Goal: Task Accomplishment & Management: Use online tool/utility

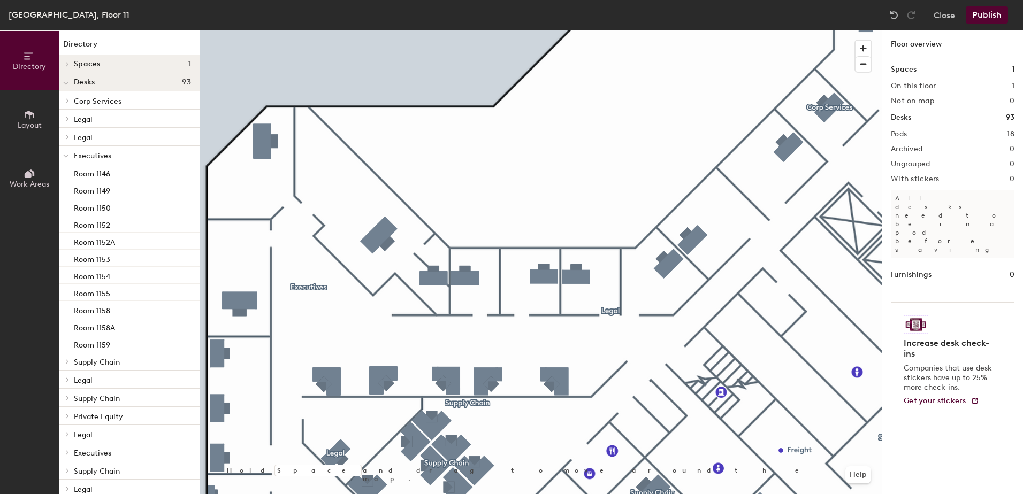
click at [990, 13] on button "Publish" at bounding box center [987, 14] width 42 height 17
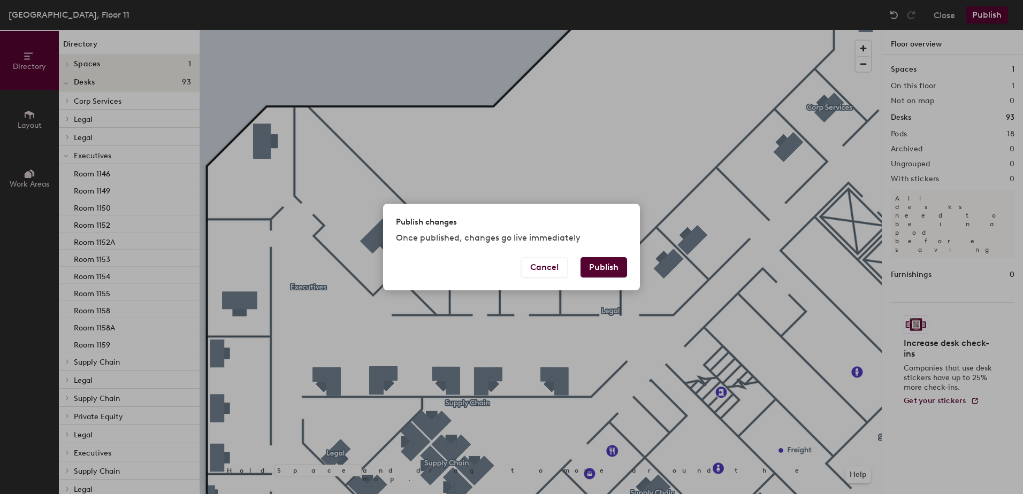
click at [596, 264] on button "Publish" at bounding box center [604, 267] width 47 height 20
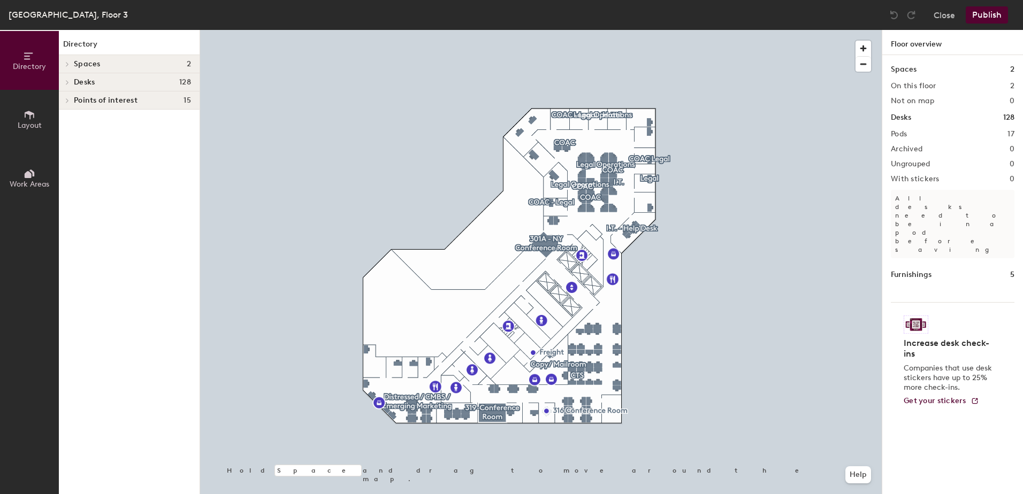
click at [87, 82] on span "Desks" at bounding box center [84, 82] width 21 height 9
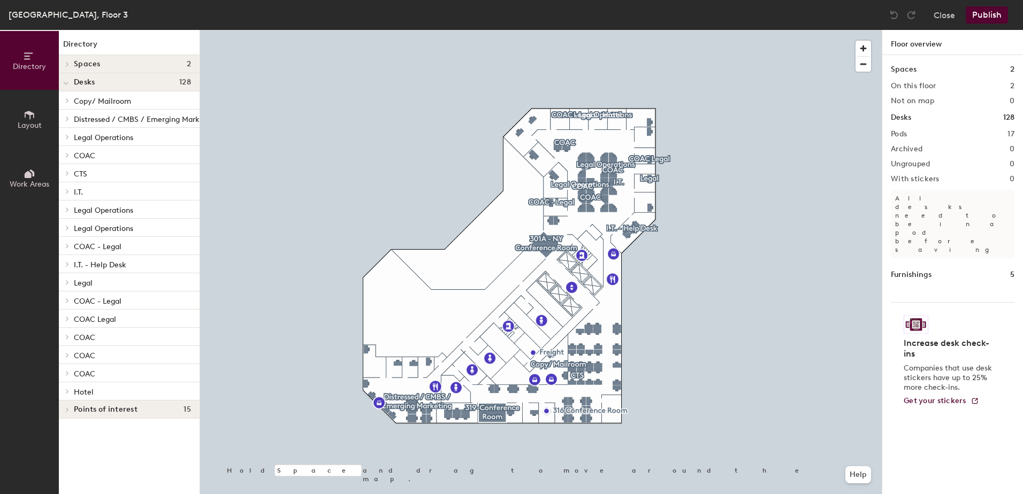
click at [86, 153] on span "COAC" at bounding box center [84, 155] width 21 height 9
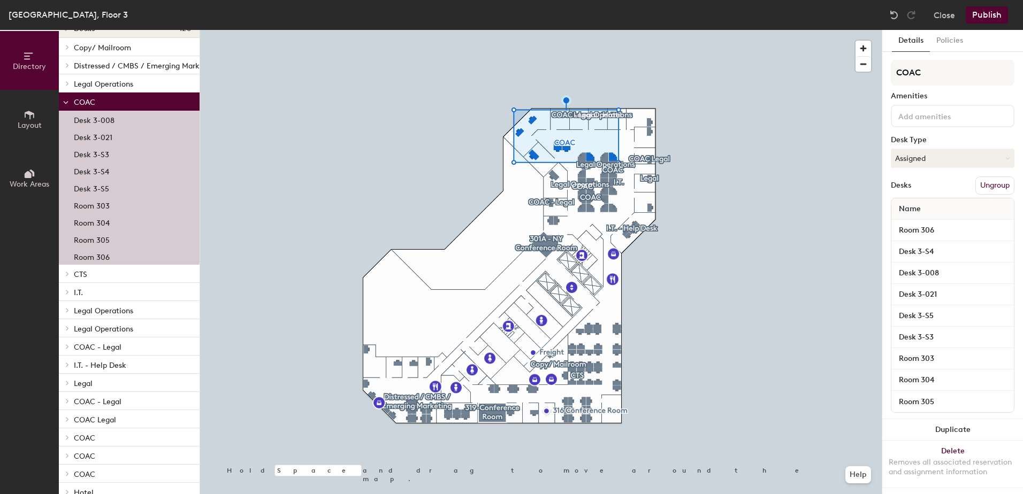
scroll to position [95, 0]
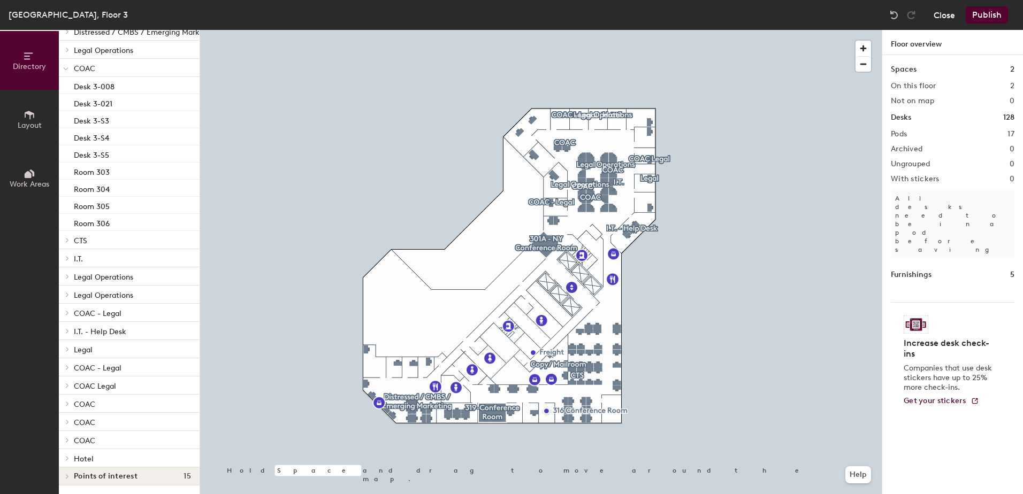
click at [944, 14] on button "Close" at bounding box center [944, 14] width 21 height 17
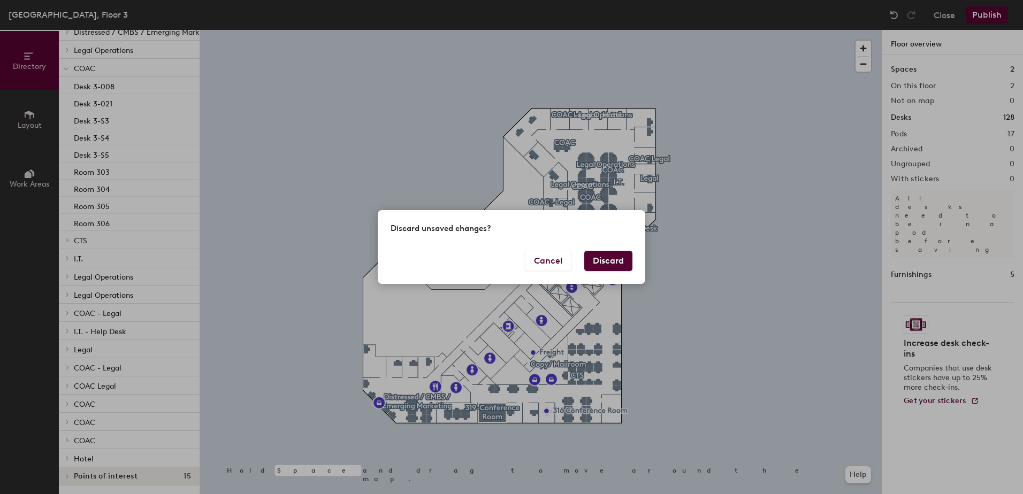
click at [600, 258] on button "Discard" at bounding box center [608, 261] width 48 height 20
